Goal: Download file/media

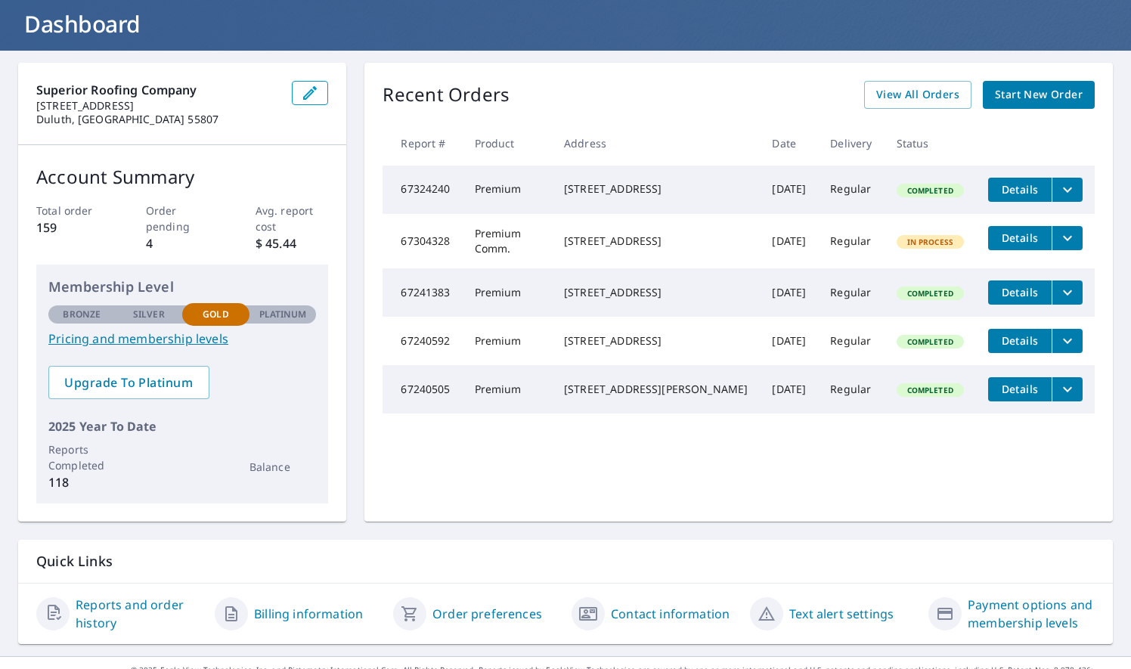
scroll to position [84, 0]
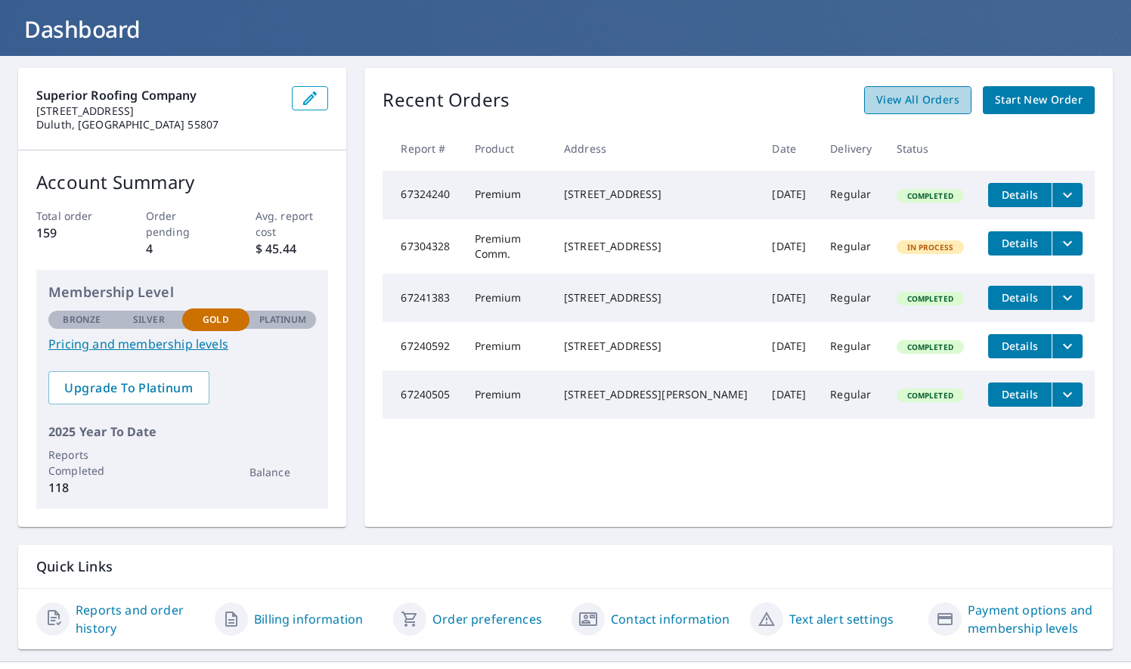
click at [903, 100] on span "View All Orders" at bounding box center [917, 100] width 83 height 19
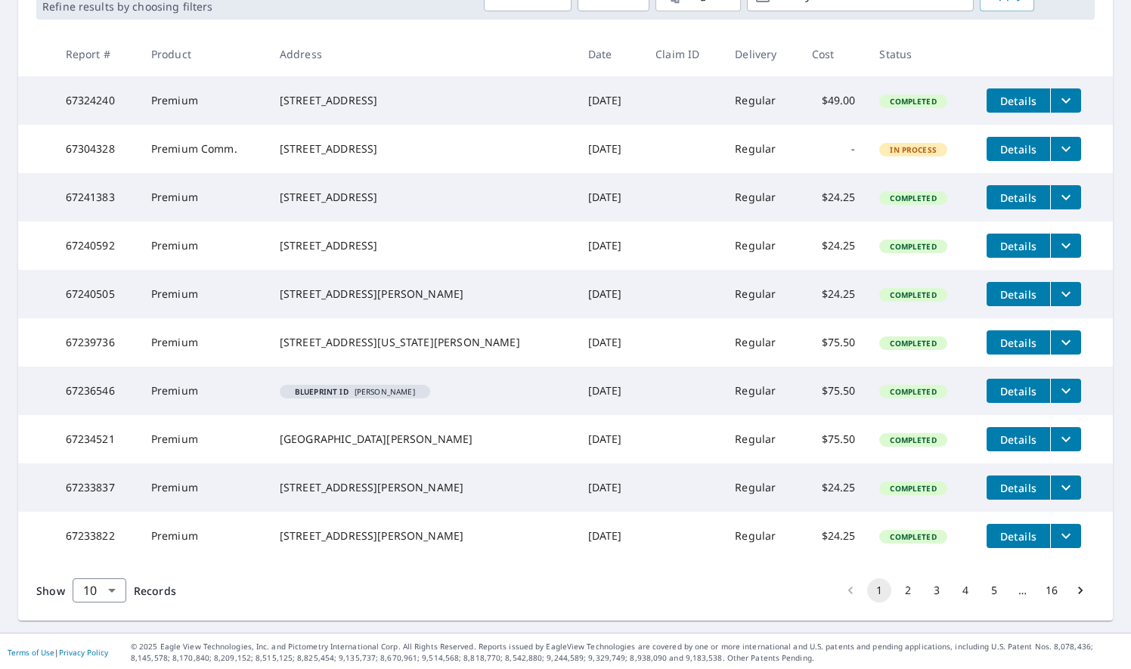
scroll to position [258, 0]
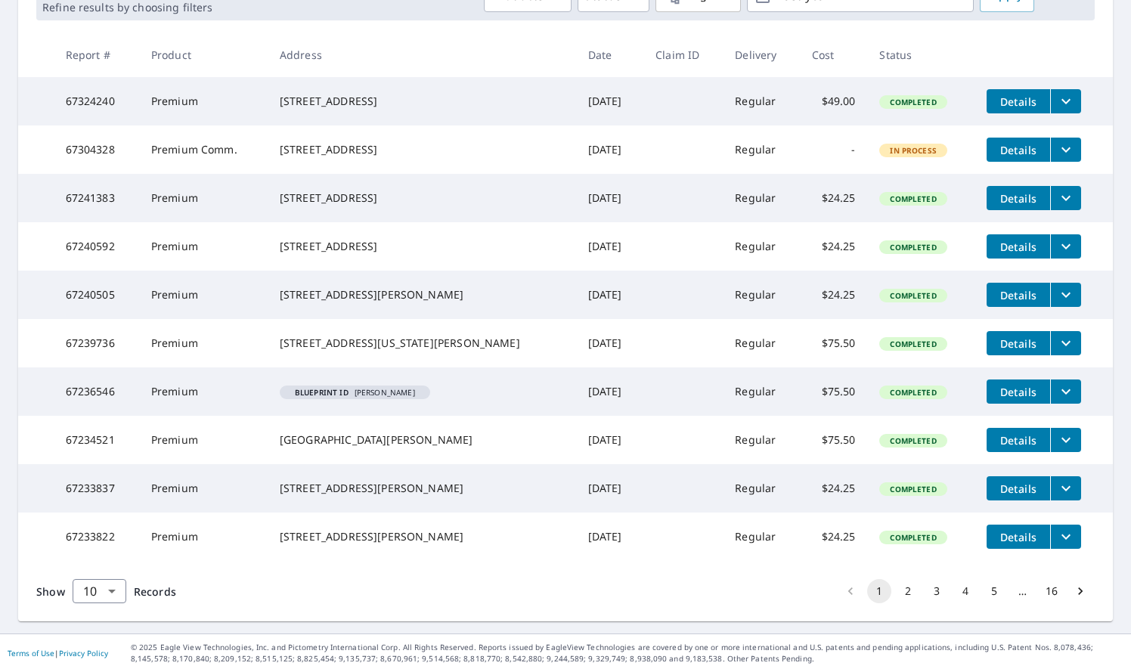
click at [1008, 399] on span "Details" at bounding box center [1018, 392] width 45 height 14
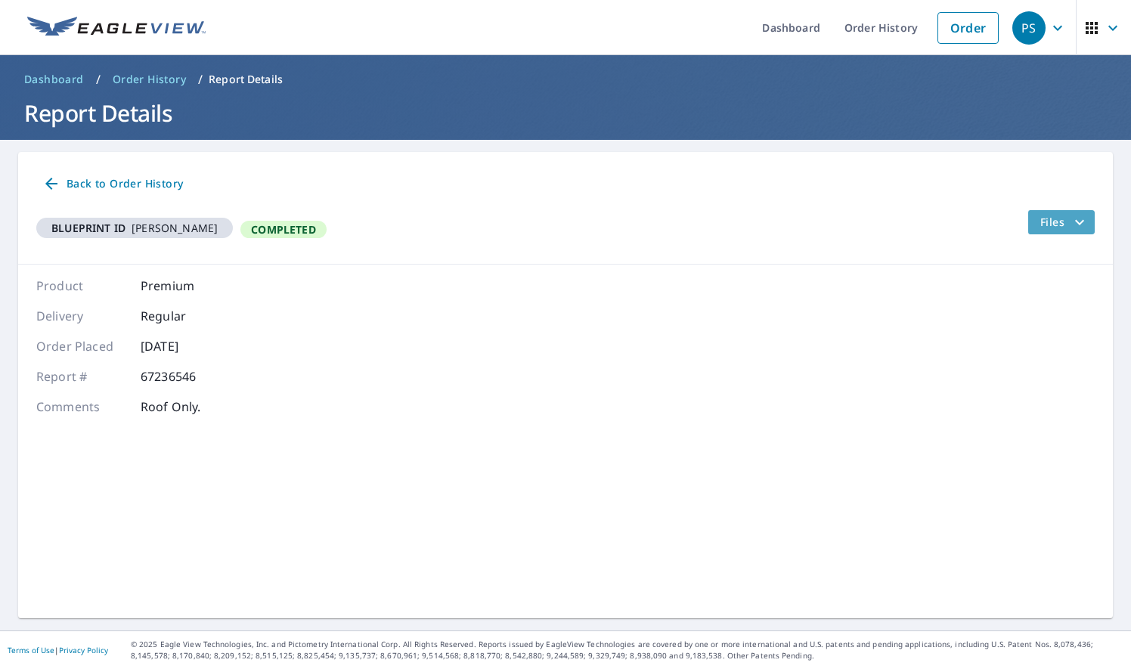
click at [1055, 221] on span "Files" at bounding box center [1064, 222] width 48 height 18
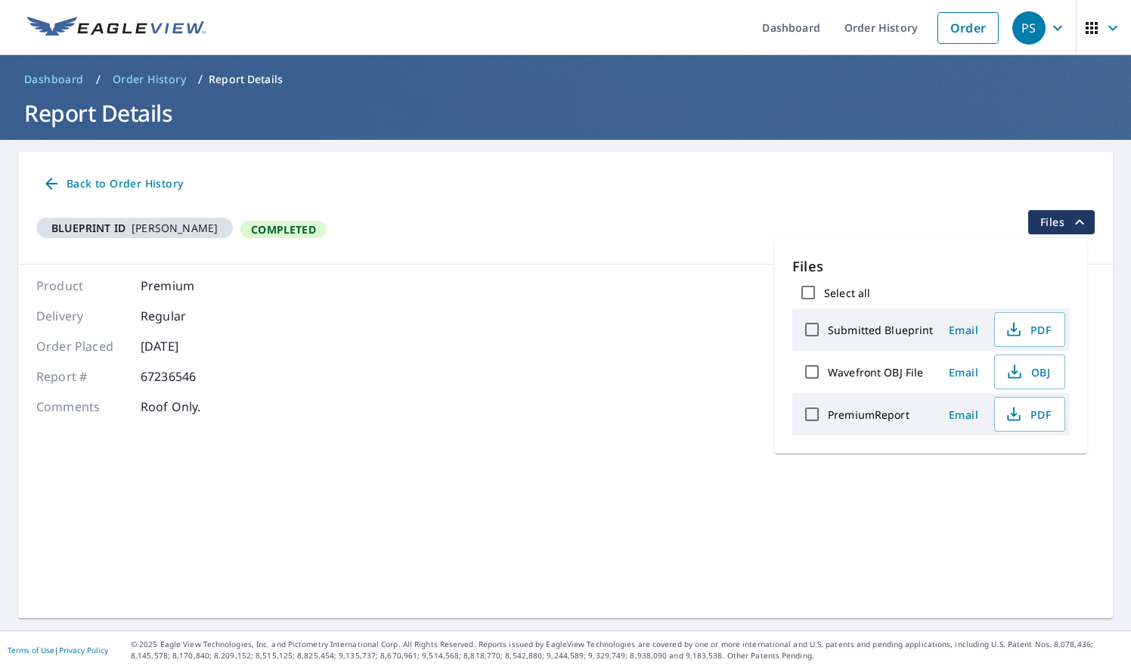
click at [859, 413] on label "PremiumReport" at bounding box center [869, 414] width 82 height 14
click at [828, 413] on input "PremiumReport" at bounding box center [812, 414] width 32 height 32
checkbox input "true"
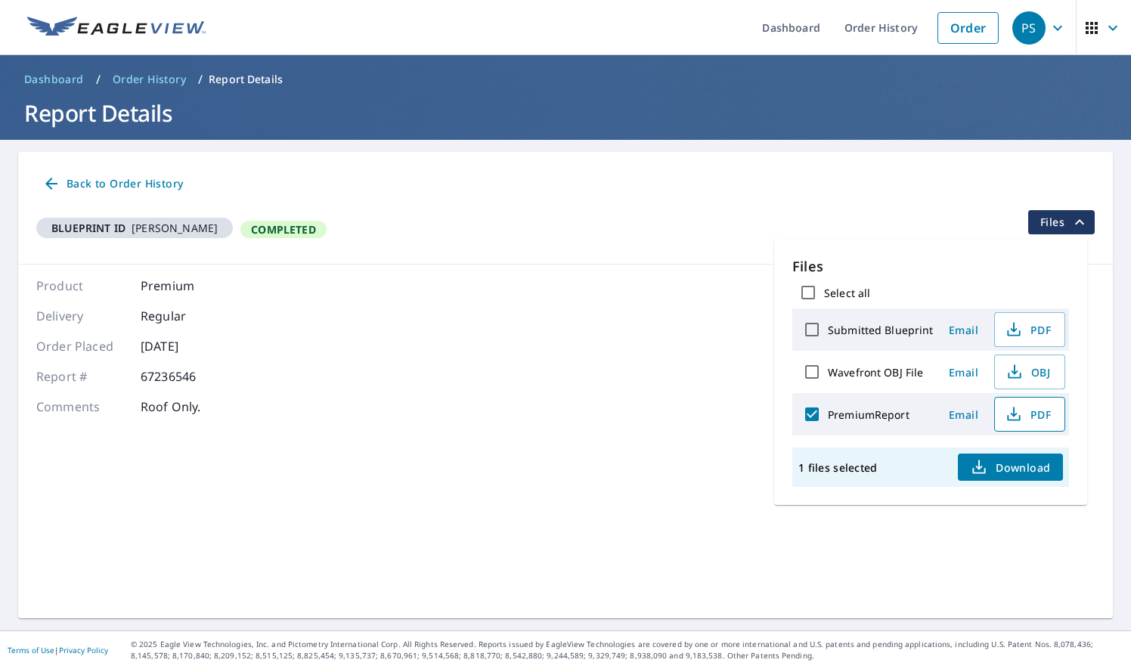
click at [1026, 410] on span "PDF" at bounding box center [1028, 414] width 48 height 18
